Goal: Transaction & Acquisition: Purchase product/service

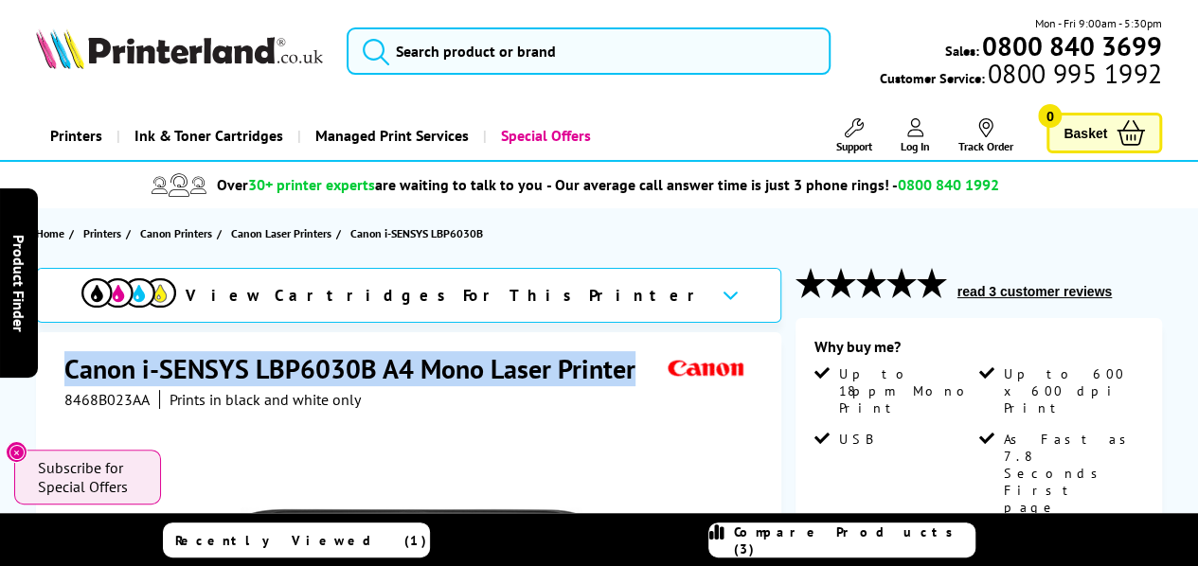
drag, startPoint x: 64, startPoint y: 367, endPoint x: 648, endPoint y: 345, distance: 583.9
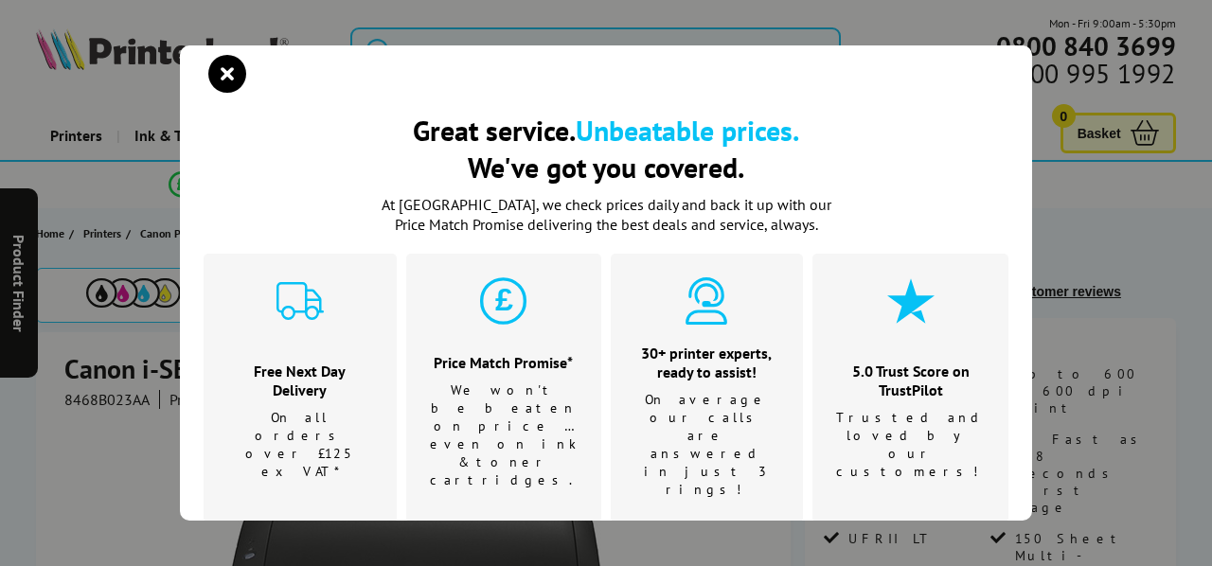
drag, startPoint x: 551, startPoint y: 363, endPoint x: 926, endPoint y: 145, distance: 433.8
click at [926, 145] on h2 "Great service. Unbeatable prices. We've got you covered." at bounding box center [606, 149] width 805 height 74
click at [225, 77] on icon "close modal" at bounding box center [227, 74] width 38 height 38
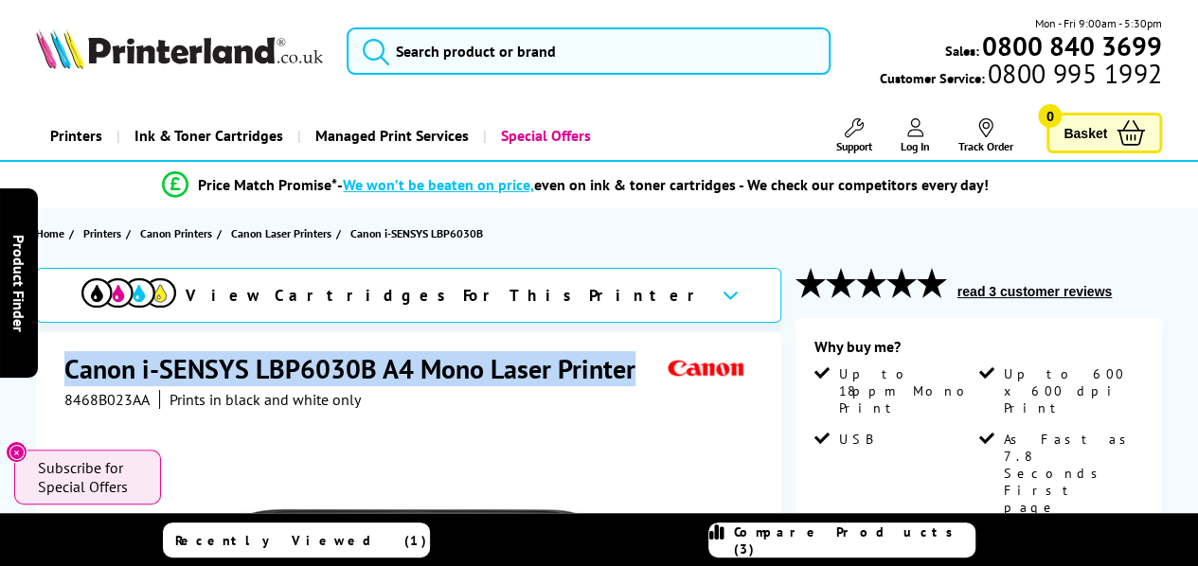
drag, startPoint x: 67, startPoint y: 366, endPoint x: 636, endPoint y: 378, distance: 569.4
click at [641, 376] on h1 "Canon i-SENSYS LBP6030B A4 Mono Laser Printer" at bounding box center [359, 368] width 590 height 35
copy h1 "Canon i-SENSYS LBP6030B A4 Mono Laser Printer"
